Goal: Task Accomplishment & Management: Manage account settings

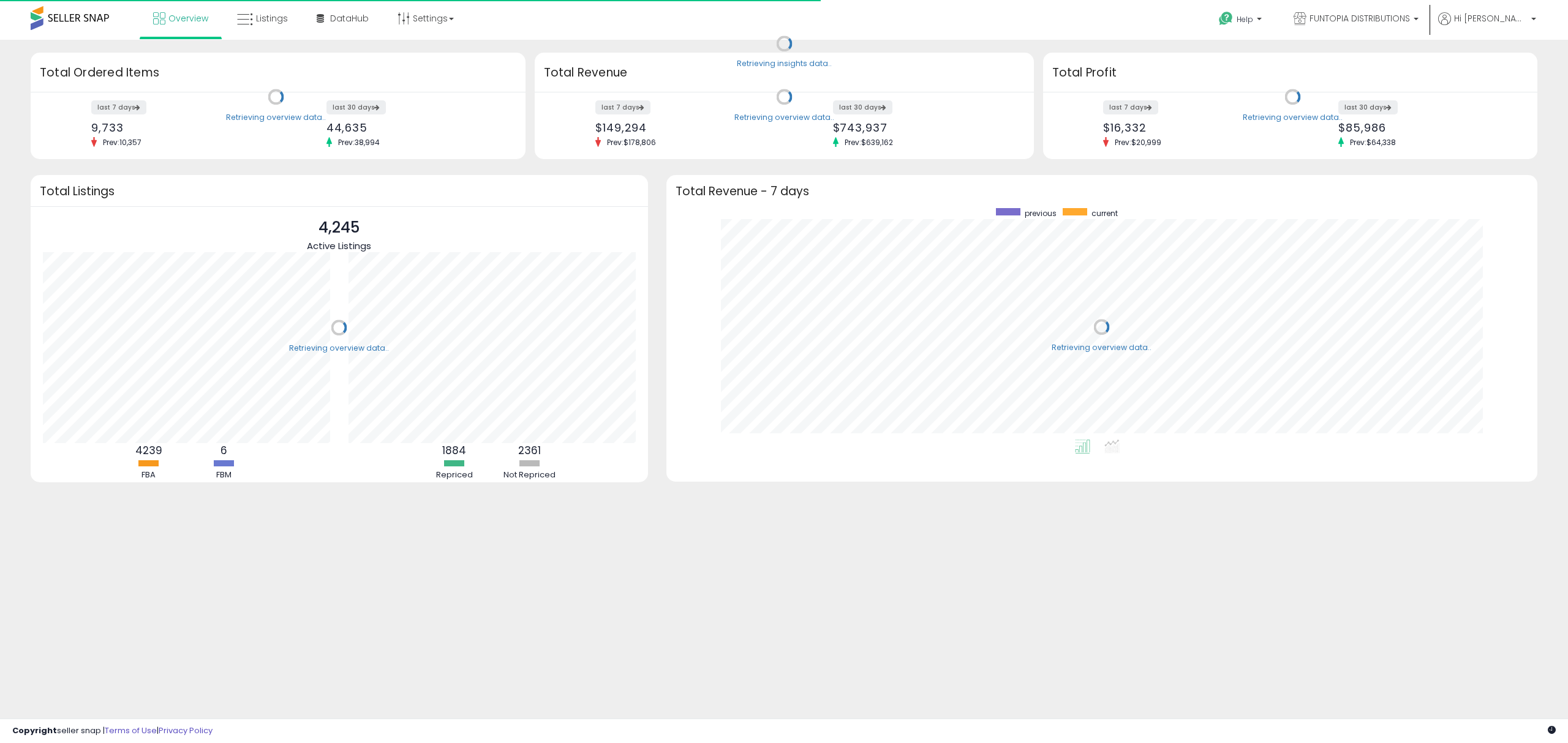
scroll to position [231, 846]
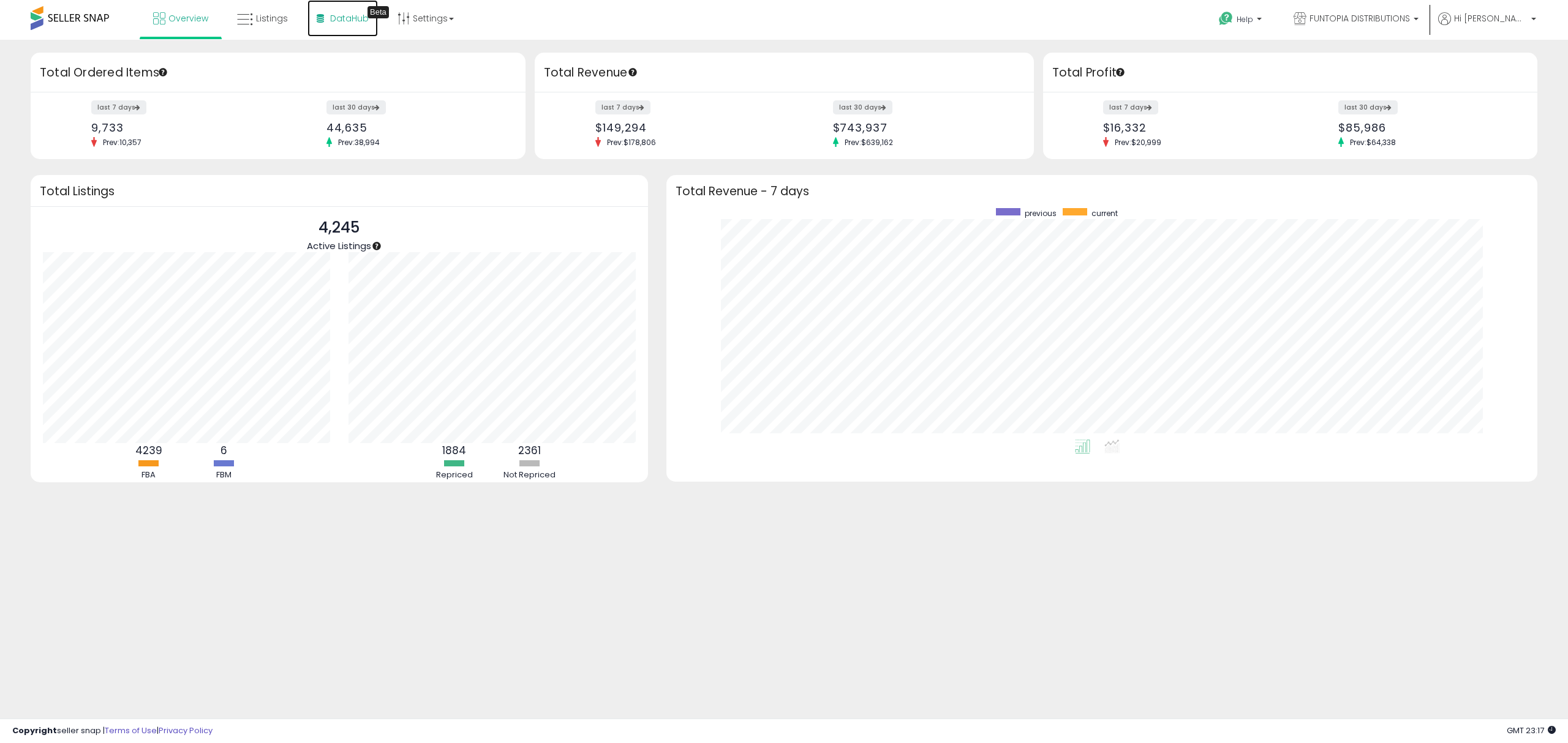
click at [314, 25] on link "DataHub Beta" at bounding box center [342, 18] width 70 height 36
click at [260, 24] on link "Listings" at bounding box center [262, 18] width 69 height 36
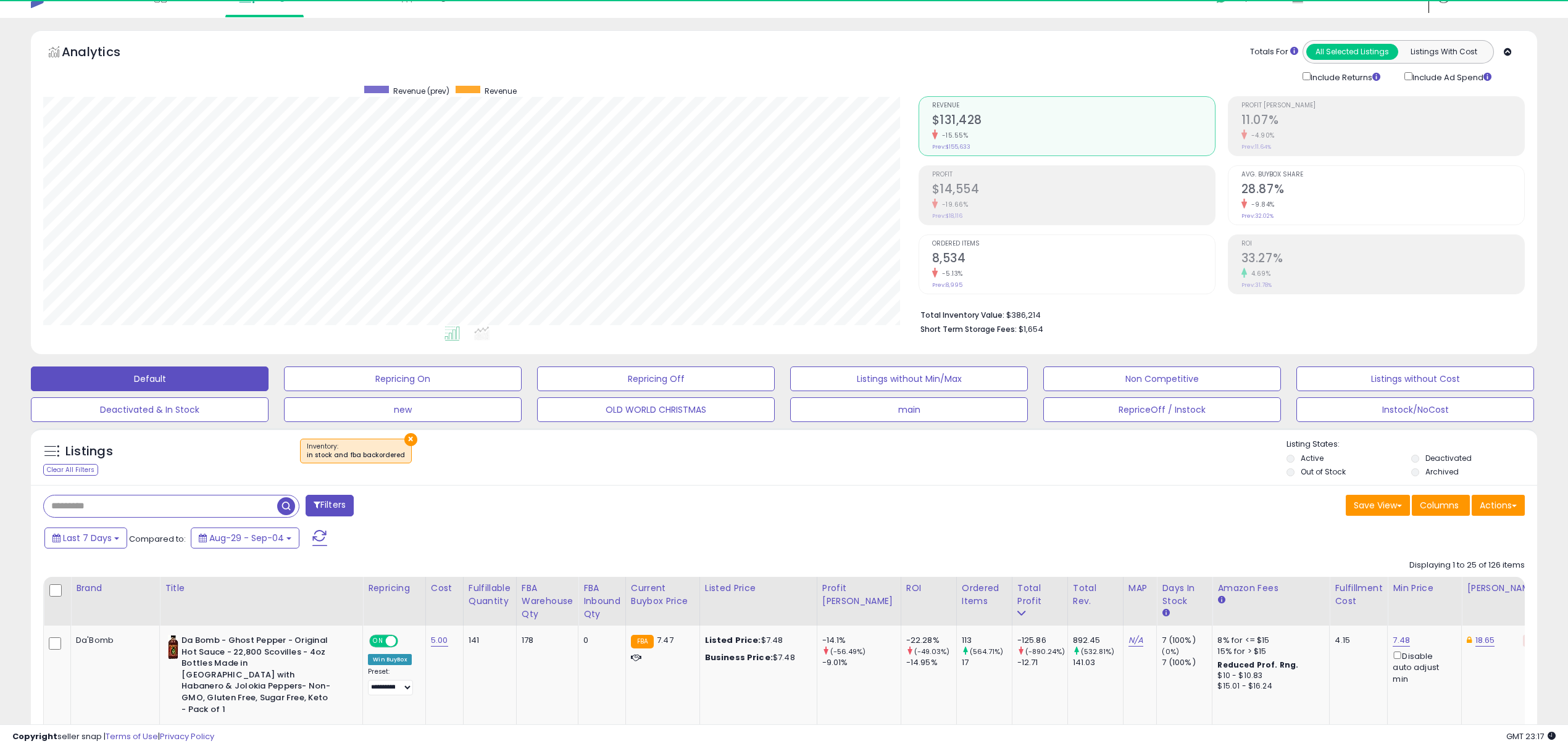
scroll to position [252, 875]
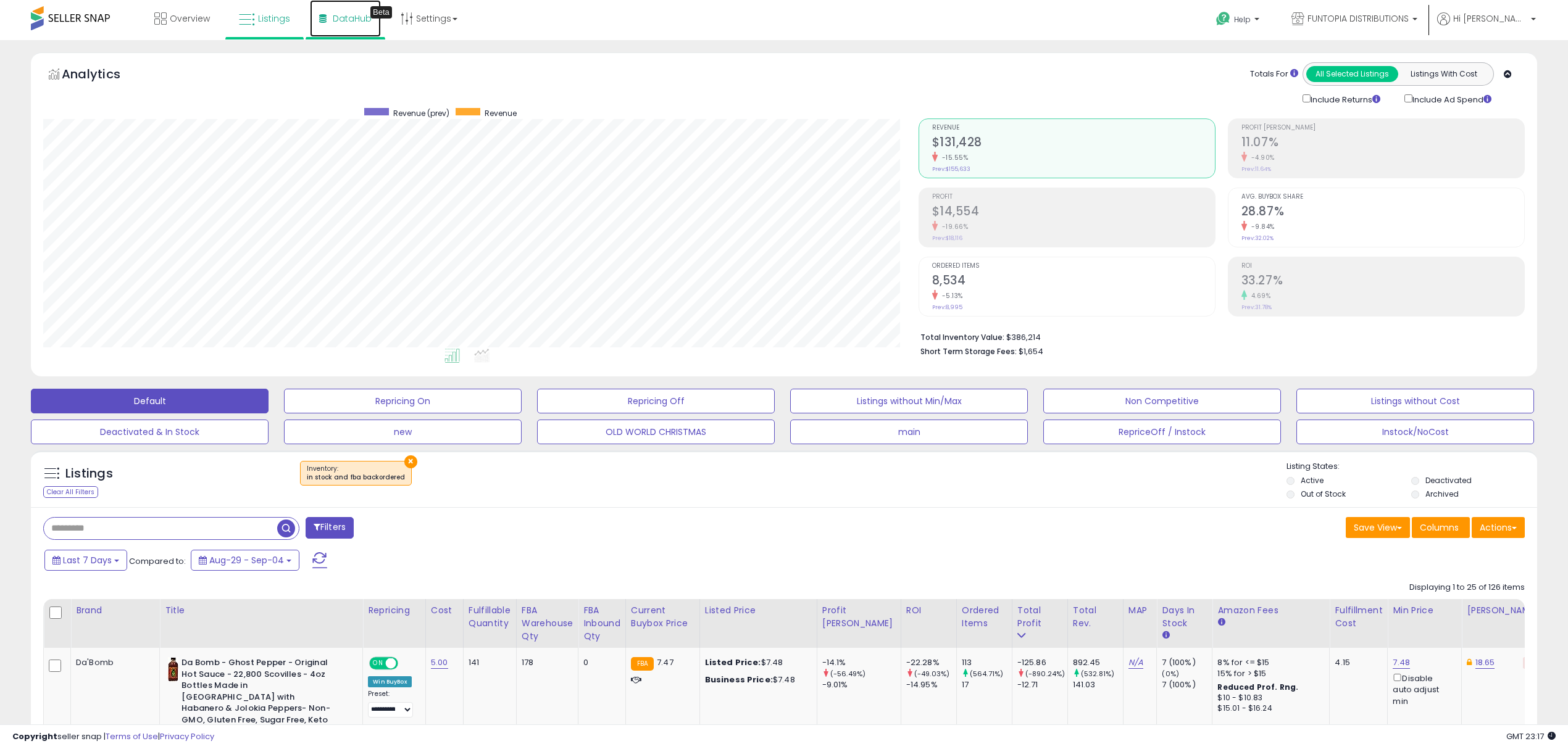
click at [336, 18] on span "DataHub" at bounding box center [351, 18] width 39 height 12
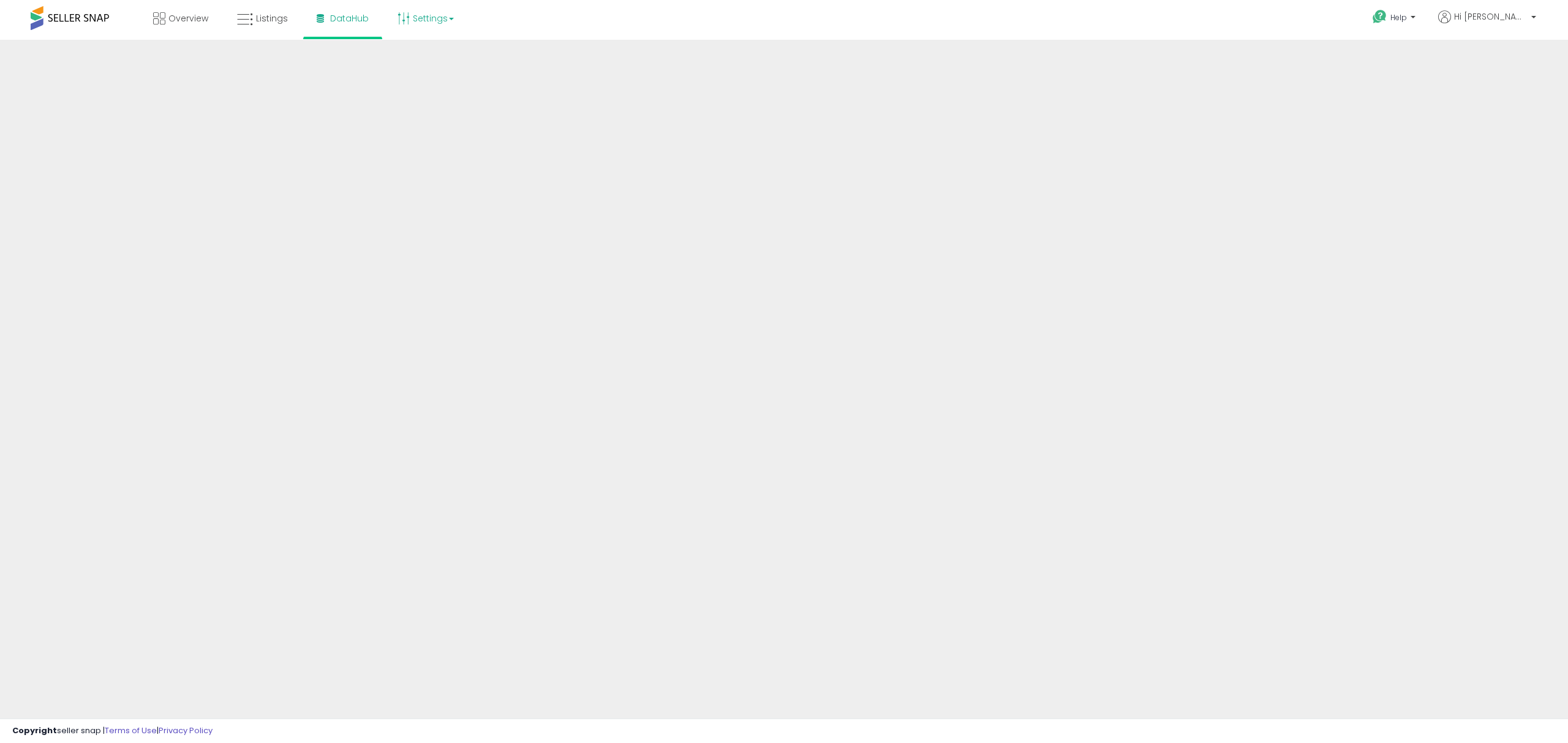
click at [427, 16] on link "Settings" at bounding box center [426, 18] width 74 height 36
click at [428, 61] on link "Store settings" at bounding box center [427, 61] width 55 height 11
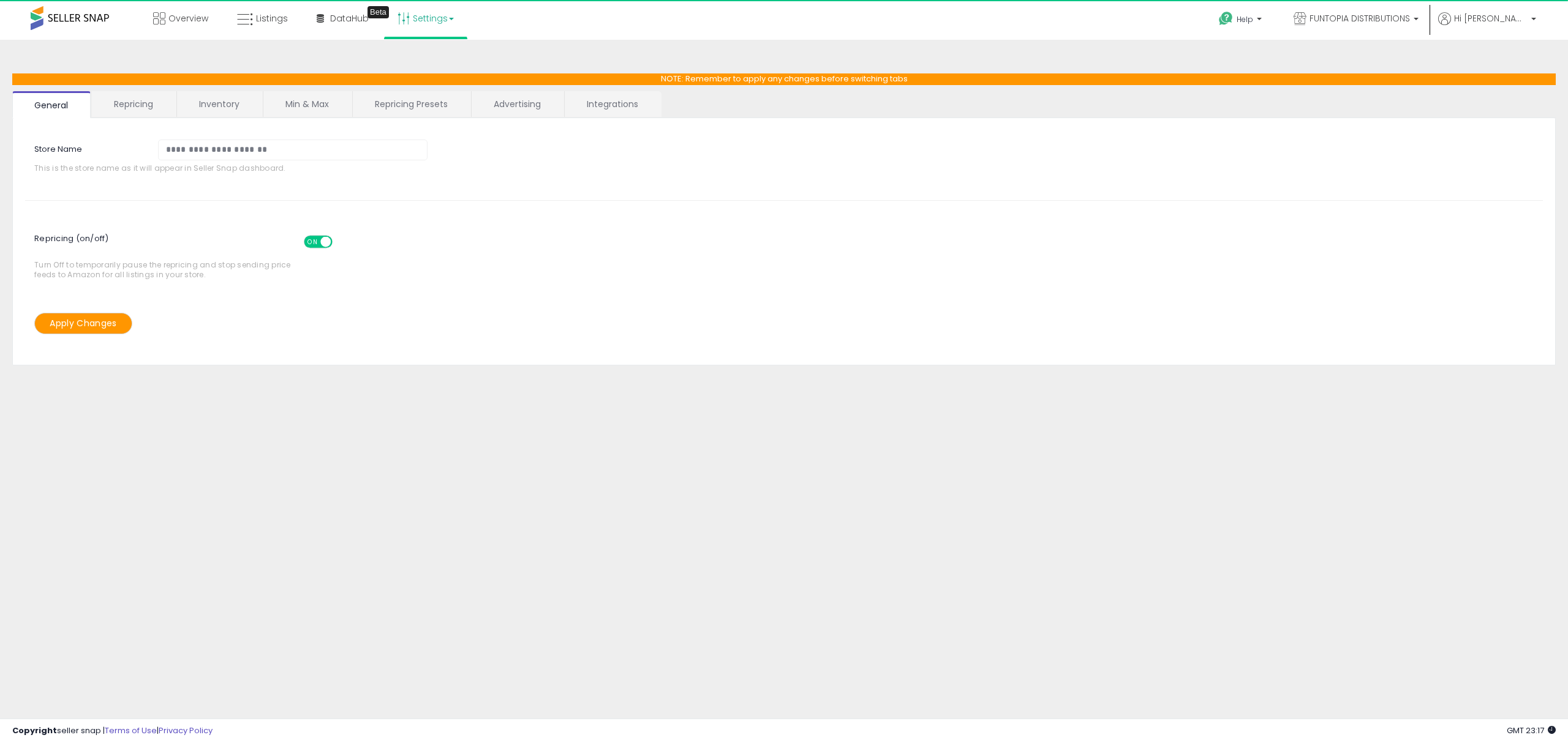
click at [196, 113] on link "Inventory" at bounding box center [220, 104] width 85 height 26
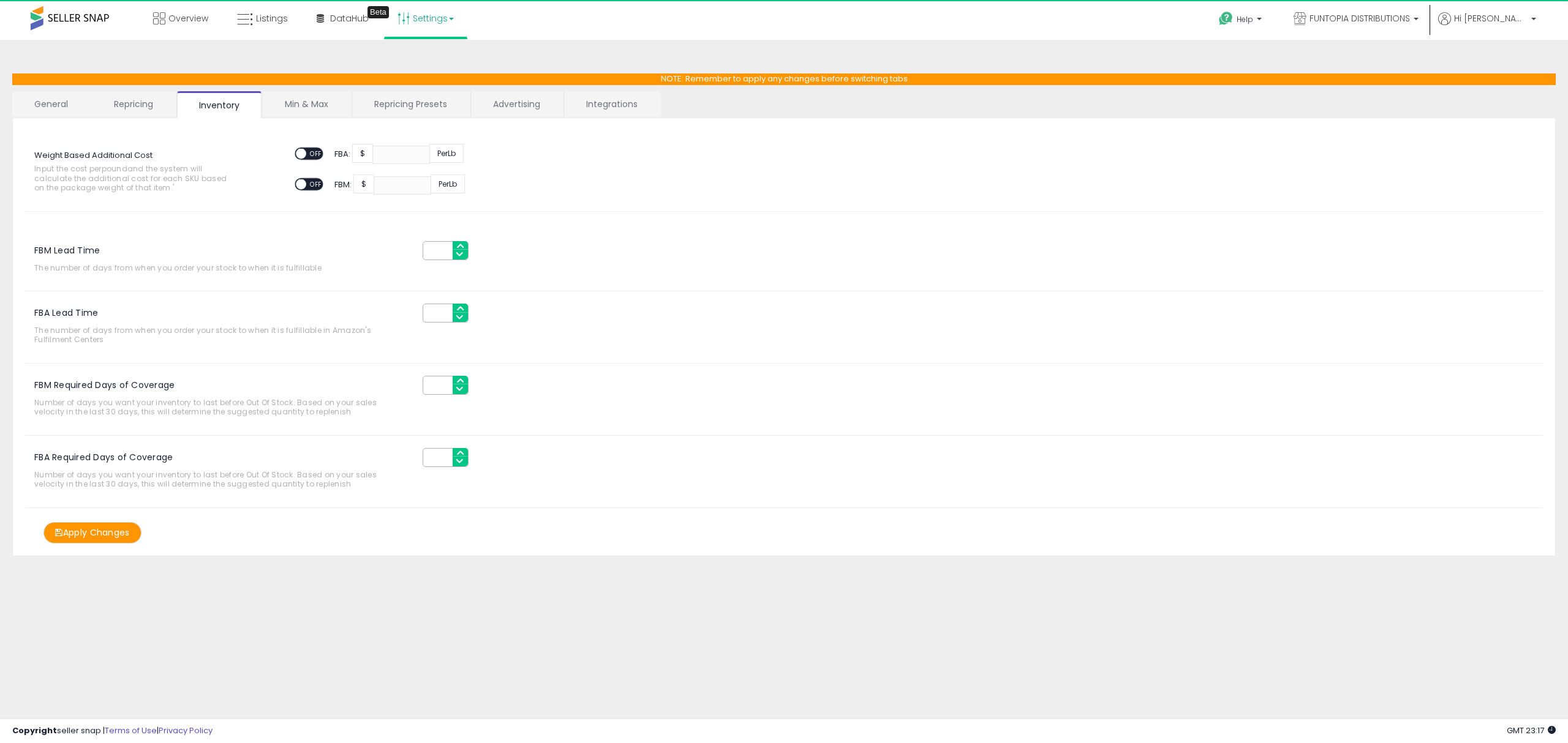
click at [138, 112] on link "Repricing" at bounding box center [133, 104] width 83 height 26
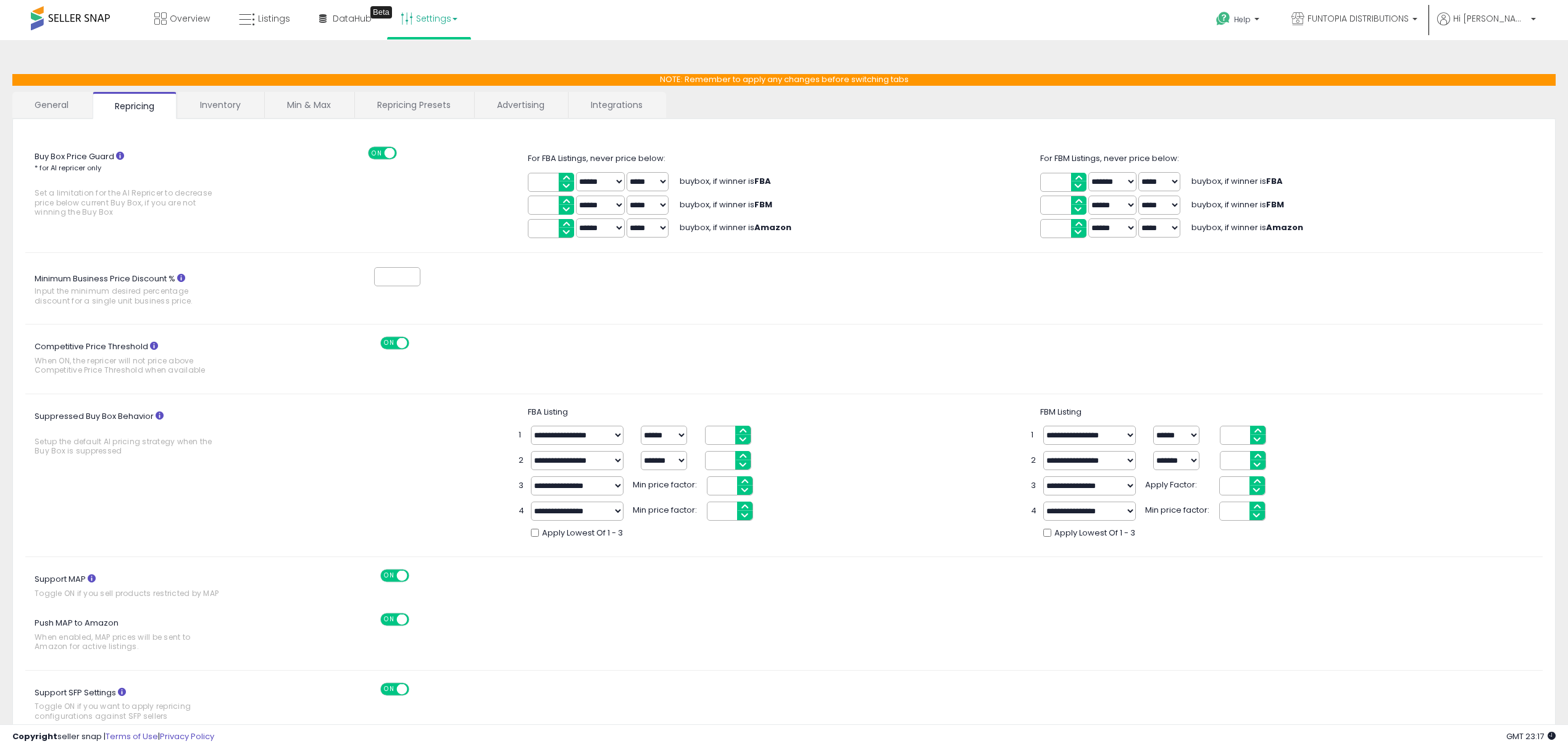
click at [45, 96] on link "General" at bounding box center [51, 105] width 79 height 26
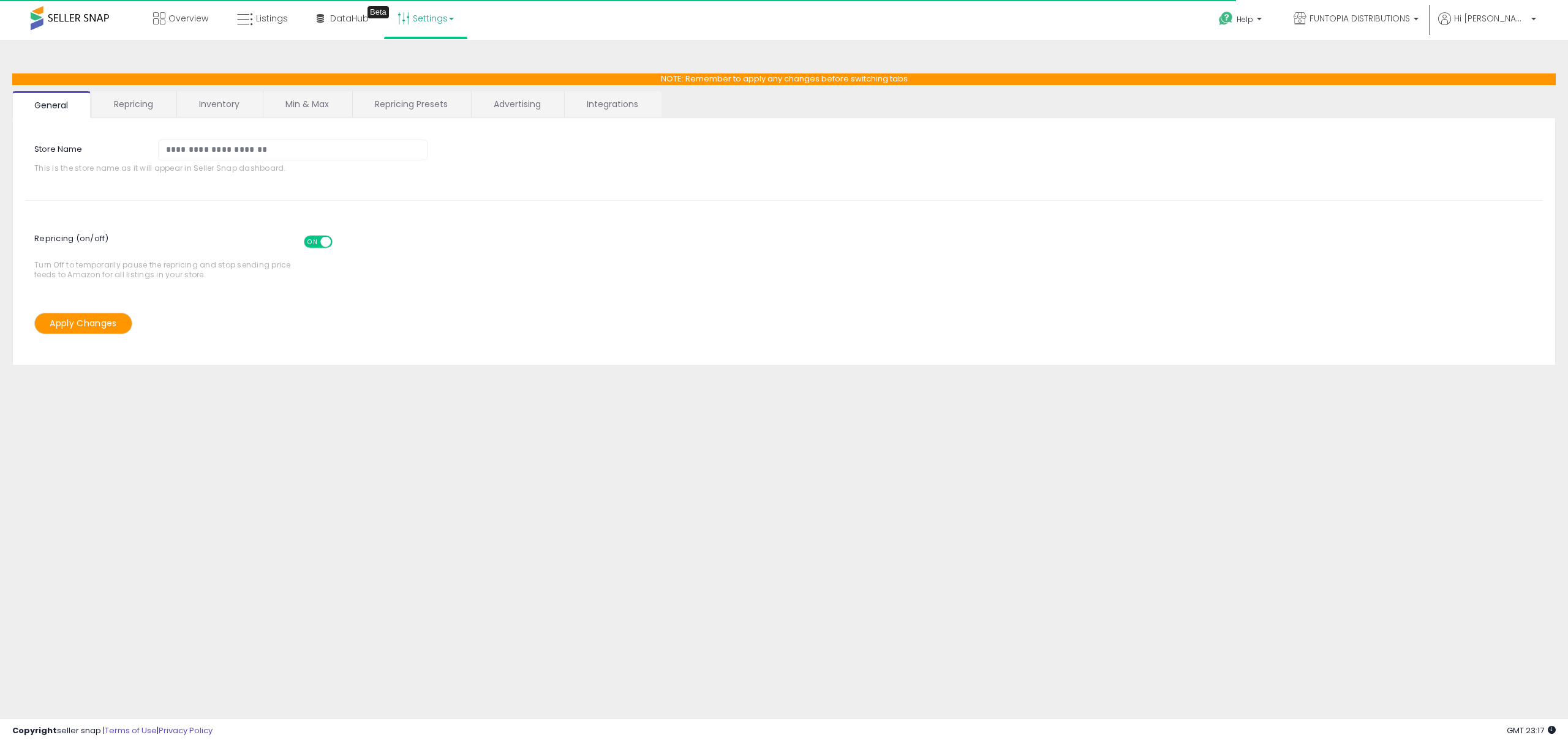
click at [309, 233] on span "Repricing (on/off) ON OFF" at bounding box center [189, 243] width 309 height 34
click at [312, 244] on span "ON" at bounding box center [312, 242] width 16 height 10
click at [113, 332] on button "Apply Changes" at bounding box center [83, 323] width 98 height 22
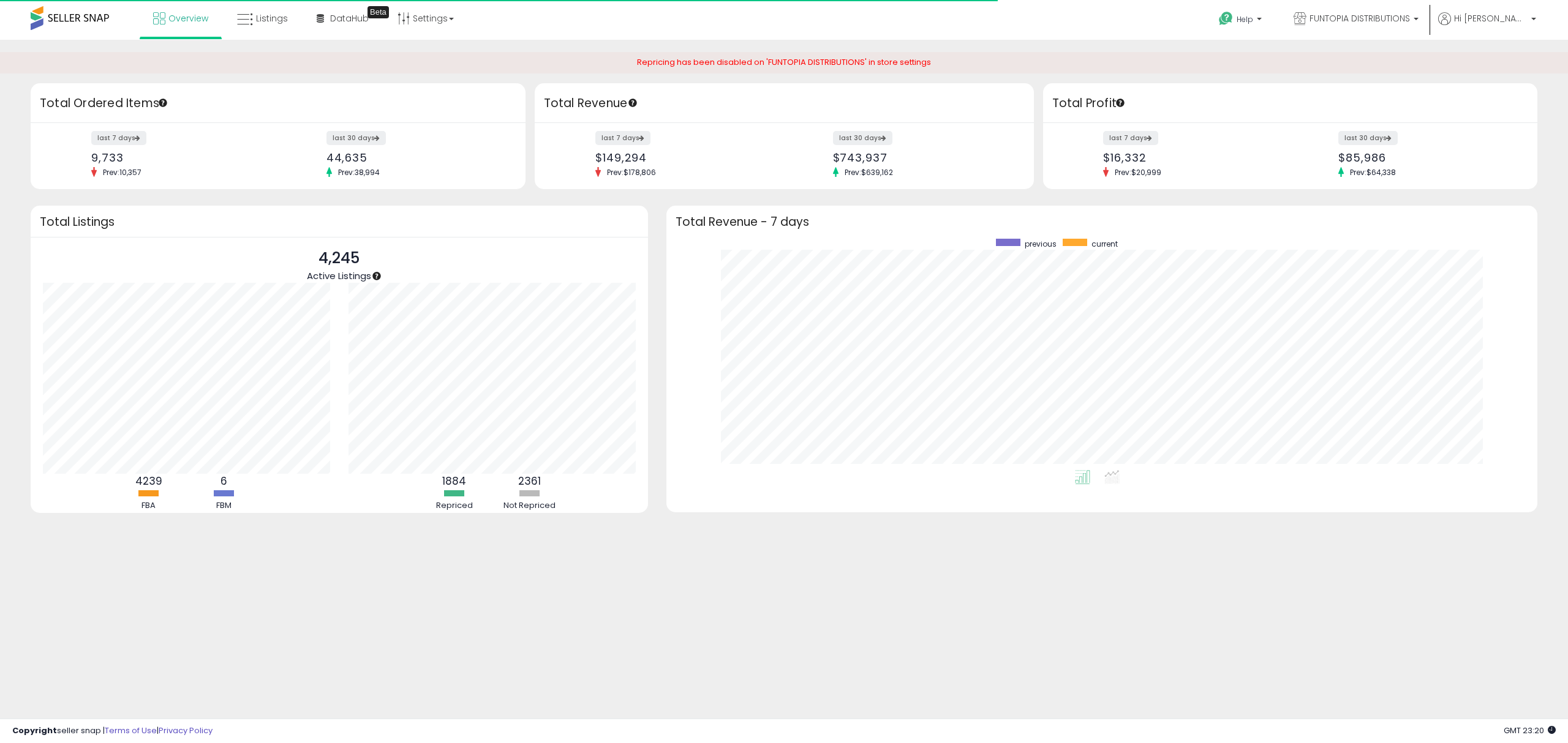
scroll to position [231, 846]
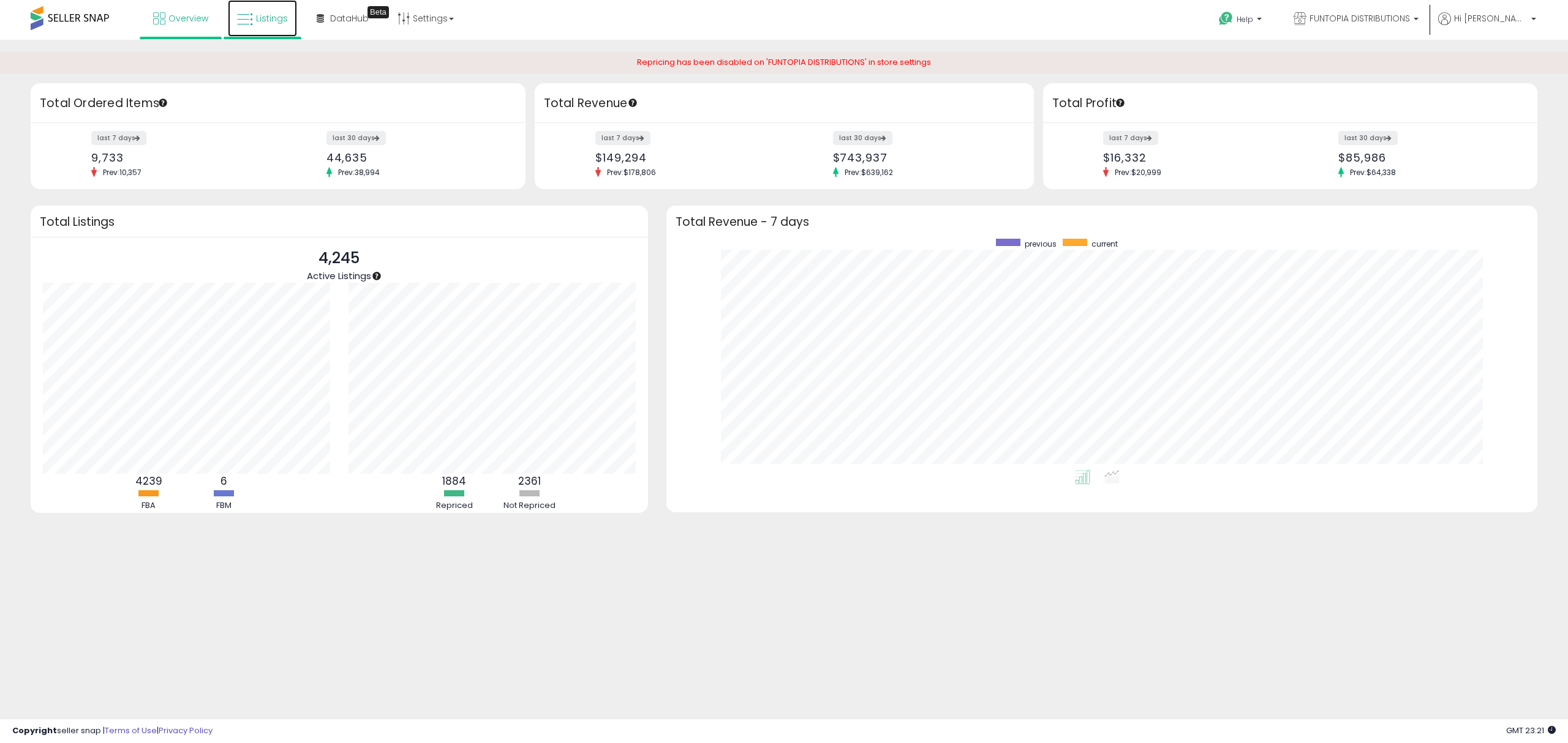
click at [250, 18] on icon at bounding box center [245, 19] width 16 height 16
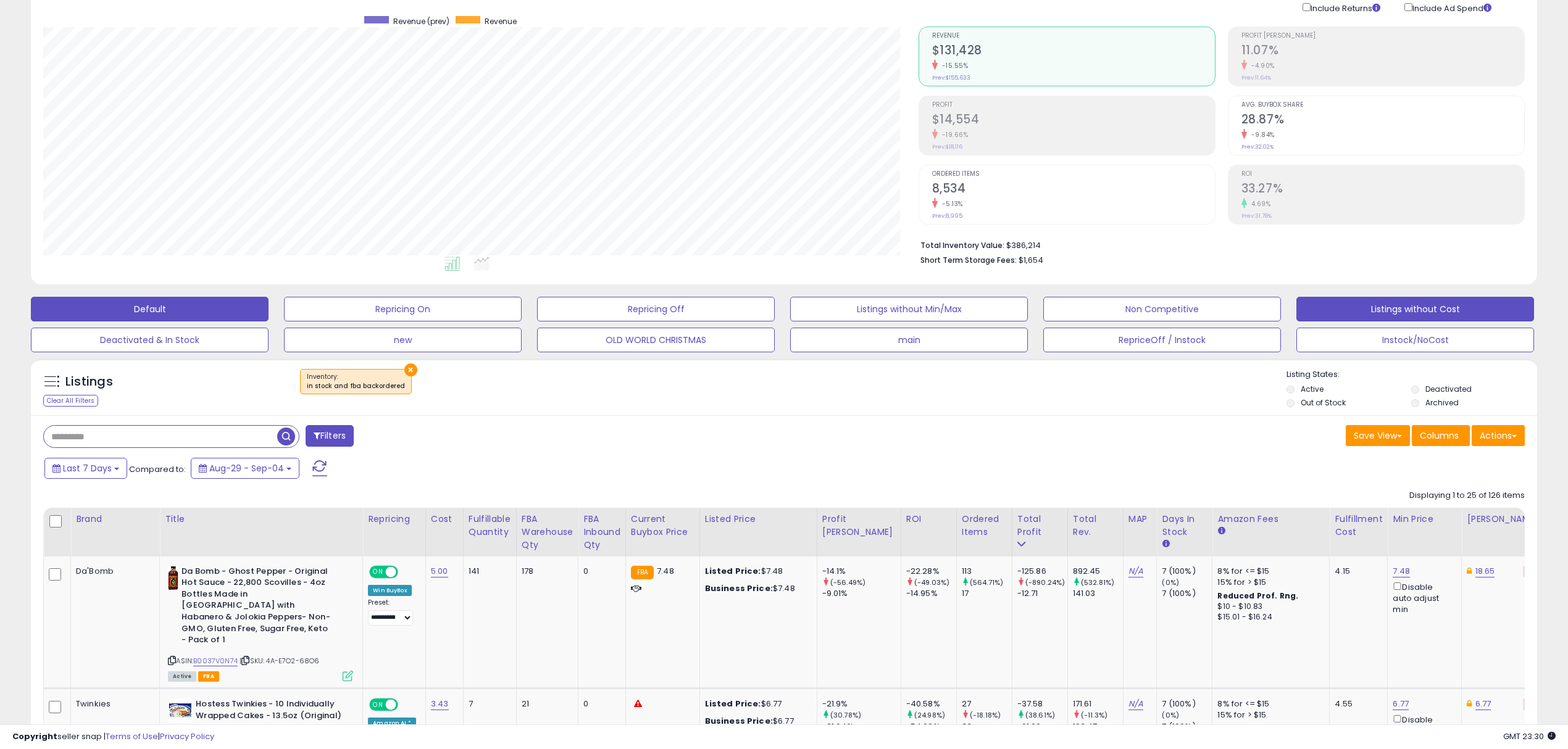
scroll to position [82, 0]
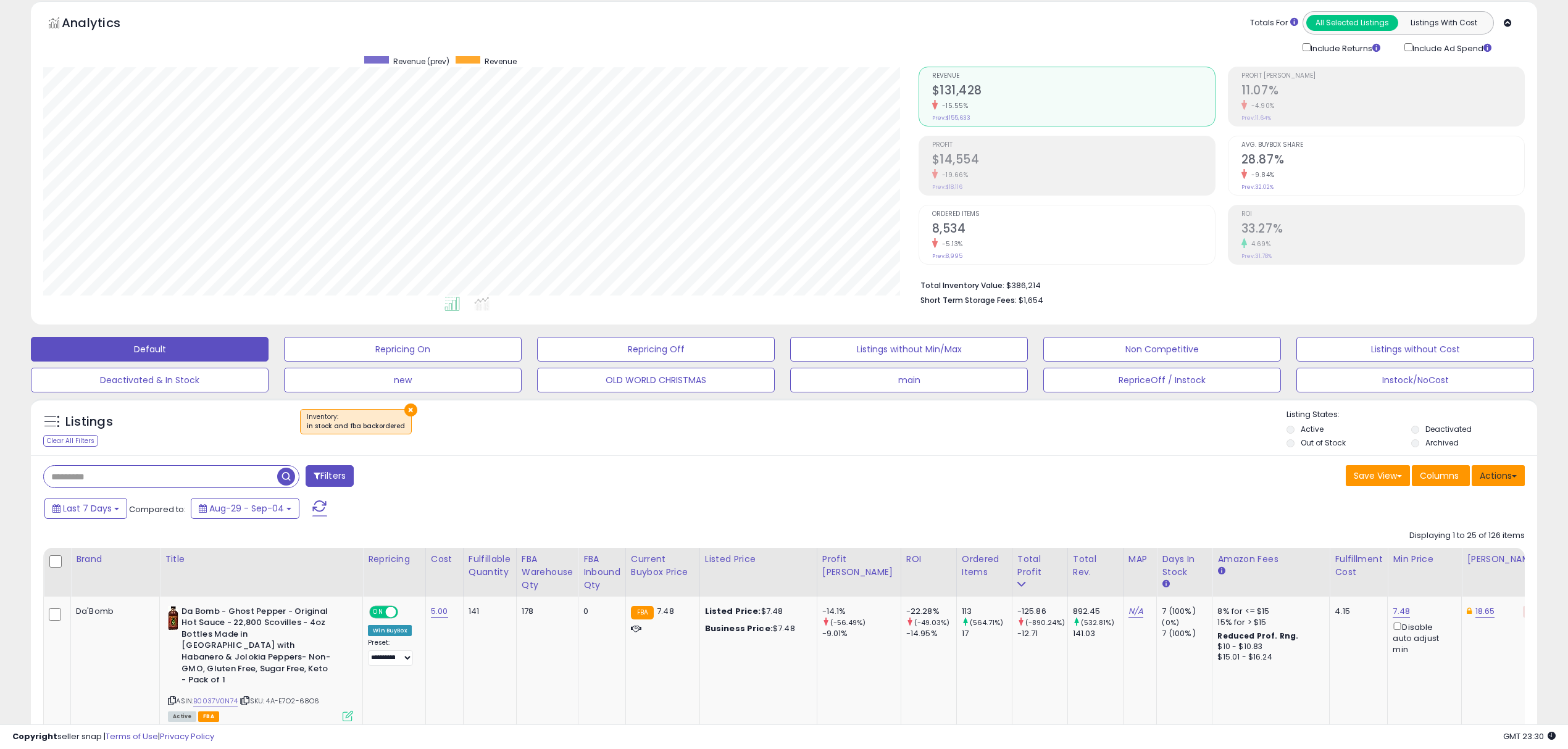
click at [1496, 474] on button "Actions" at bounding box center [1497, 476] width 53 height 21
click at [411, 410] on button "×" at bounding box center [411, 410] width 13 height 13
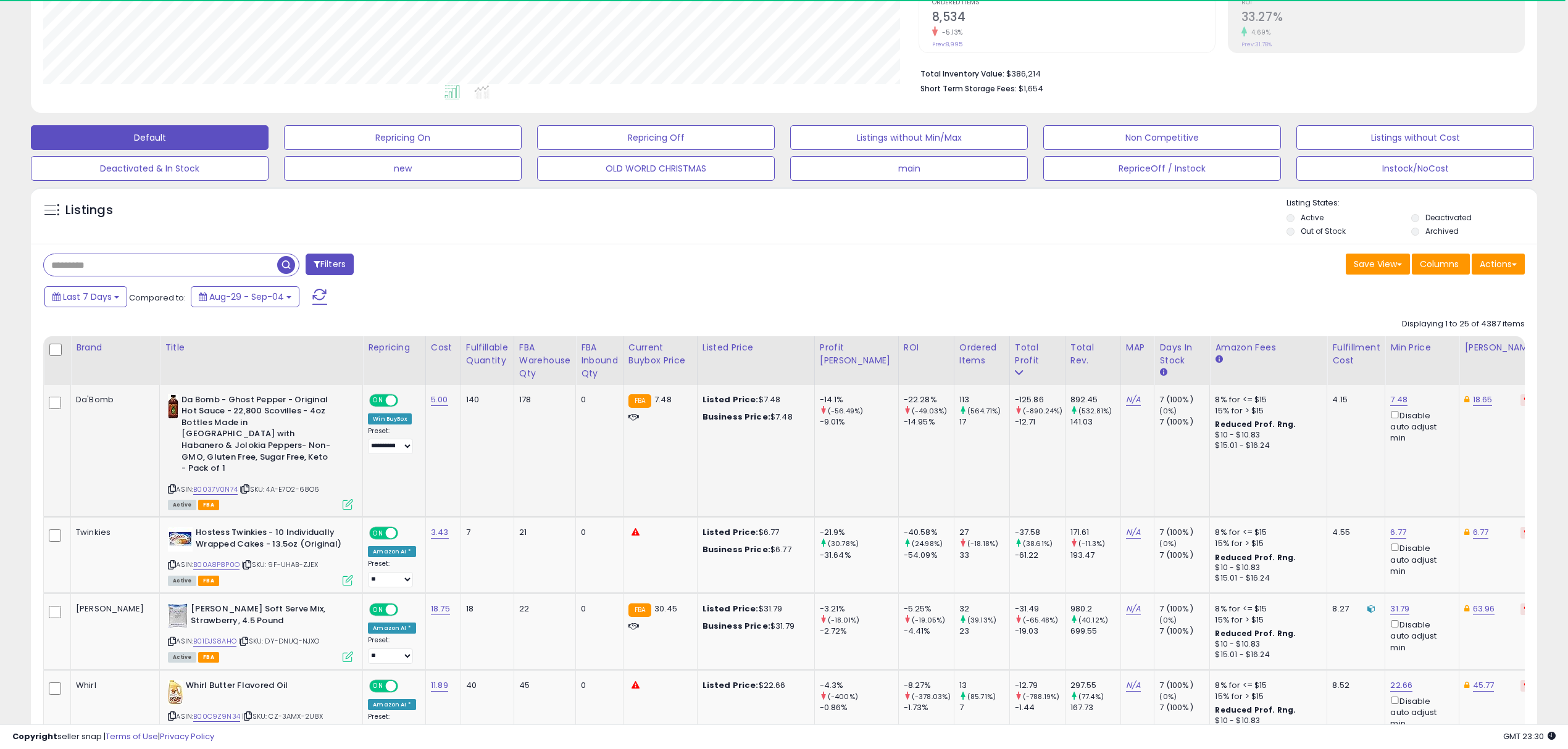
scroll to position [381, 0]
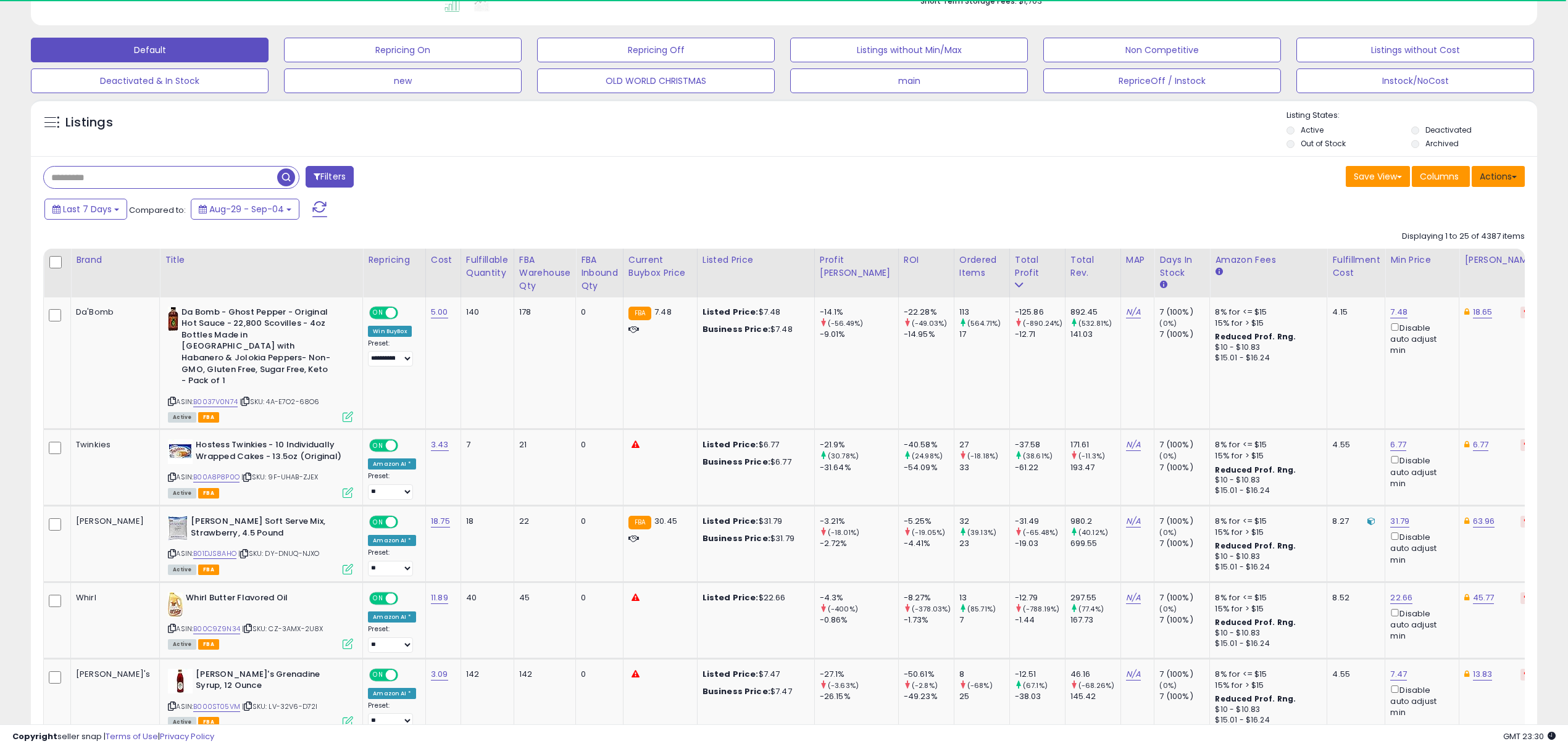
click at [1506, 180] on button "Actions" at bounding box center [1497, 176] width 53 height 21
click at [1451, 232] on link "Export Visible Columns" at bounding box center [1447, 234] width 135 height 19
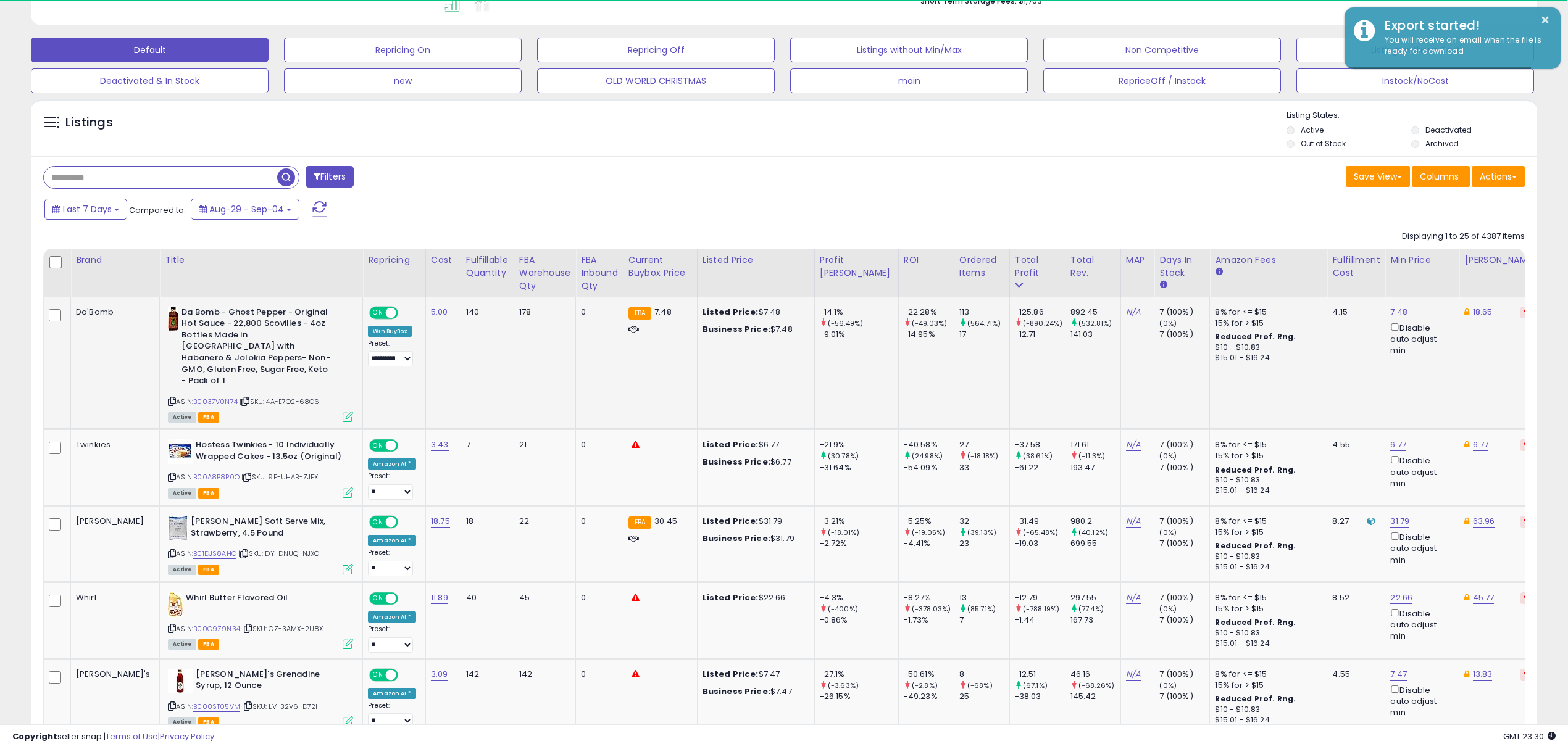
scroll to position [252, 875]
